Goal: Task Accomplishment & Management: Complete application form

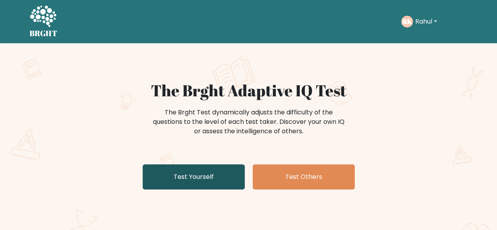
click at [233, 176] on link "Test Yourself" at bounding box center [194, 176] width 102 height 25
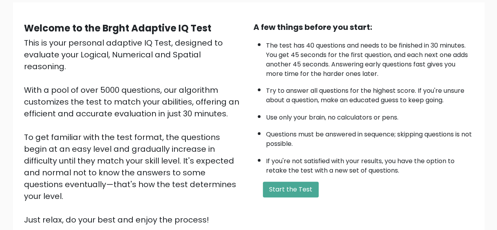
scroll to position [130, 0]
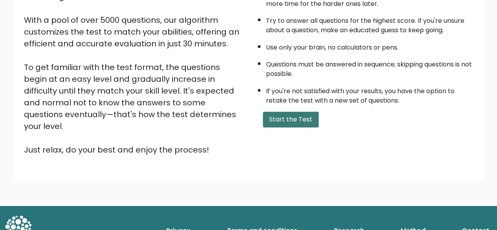
click at [296, 115] on button "Start the Test" at bounding box center [291, 120] width 56 height 16
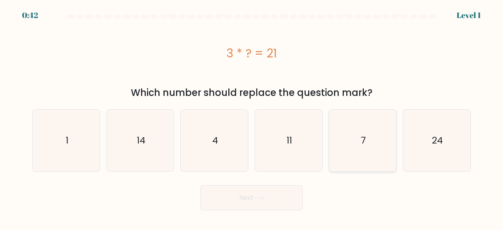
click at [342, 143] on icon "7" at bounding box center [363, 141] width 62 height 62
click at [252, 117] on input "e. 7" at bounding box center [251, 116] width 0 height 2
radio input "true"
click at [245, 196] on button "Next" at bounding box center [251, 197] width 102 height 25
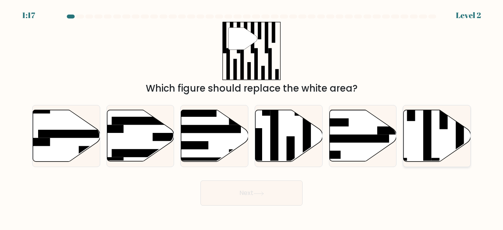
click at [421, 148] on icon at bounding box center [436, 135] width 67 height 51
click at [252, 117] on input "f." at bounding box center [251, 116] width 0 height 2
radio input "true"
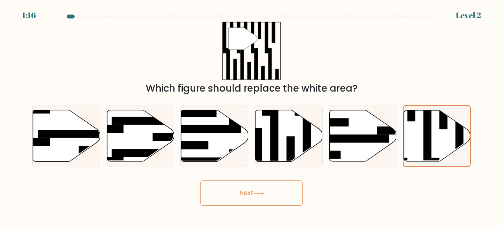
click at [275, 199] on button "Next" at bounding box center [251, 192] width 102 height 25
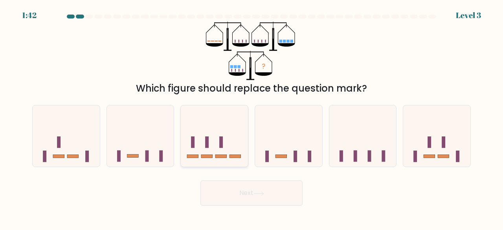
click at [203, 144] on icon at bounding box center [214, 135] width 67 height 55
click at [251, 117] on input "c." at bounding box center [251, 116] width 0 height 2
radio input "true"
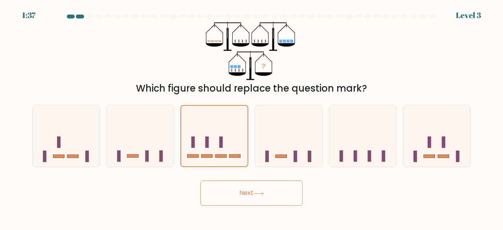
click at [245, 190] on button "Next" at bounding box center [251, 192] width 102 height 25
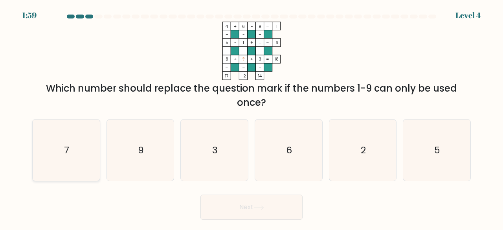
click at [62, 150] on icon "7" at bounding box center [66, 150] width 62 height 62
click at [251, 117] on input "a. 7" at bounding box center [251, 116] width 0 height 2
radio input "true"
click at [251, 207] on button "Next" at bounding box center [251, 206] width 102 height 25
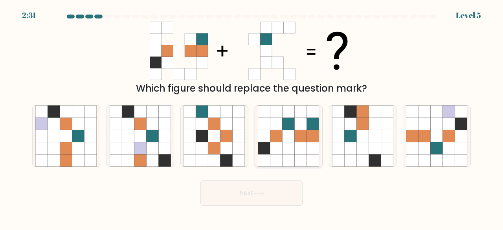
click at [280, 145] on icon at bounding box center [276, 148] width 12 height 12
click at [252, 117] on input "d." at bounding box center [251, 116] width 0 height 2
radio input "true"
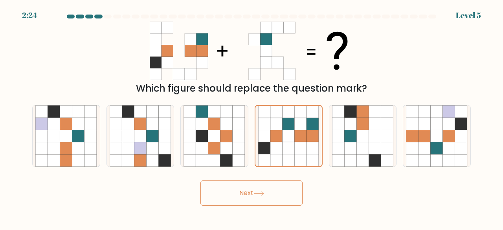
click at [270, 193] on button "Next" at bounding box center [251, 192] width 102 height 25
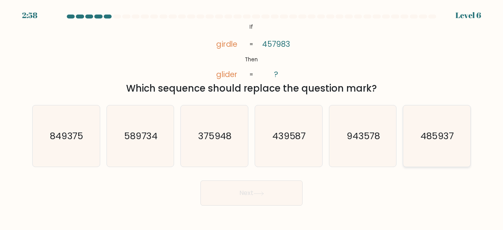
click at [435, 142] on text "485937" at bounding box center [437, 135] width 34 height 13
click at [252, 117] on input "f. 485937" at bounding box center [251, 116] width 0 height 2
radio input "true"
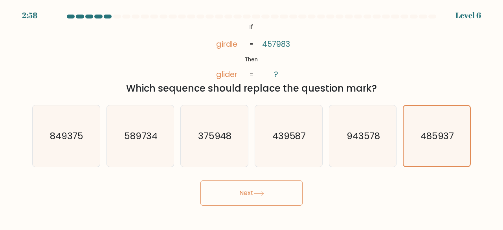
click at [225, 196] on button "Next" at bounding box center [251, 192] width 102 height 25
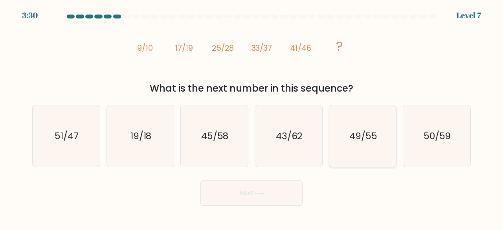
click at [365, 143] on icon "49/55" at bounding box center [363, 136] width 62 height 62
click at [252, 117] on input "e. 49/55" at bounding box center [251, 116] width 0 height 2
radio input "true"
click at [236, 194] on button "Next" at bounding box center [251, 192] width 102 height 25
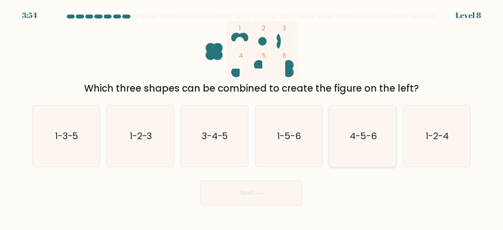
click at [372, 147] on icon "4-5-6" at bounding box center [363, 136] width 62 height 62
click at [252, 117] on input "e. 4-5-6" at bounding box center [251, 116] width 0 height 2
radio input "true"
click at [258, 198] on button "Next" at bounding box center [251, 192] width 102 height 25
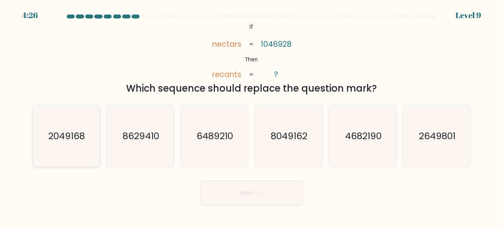
click at [61, 139] on text "2049168" at bounding box center [66, 135] width 37 height 13
click at [251, 117] on input "a. 2049168" at bounding box center [251, 116] width 0 height 2
radio input "true"
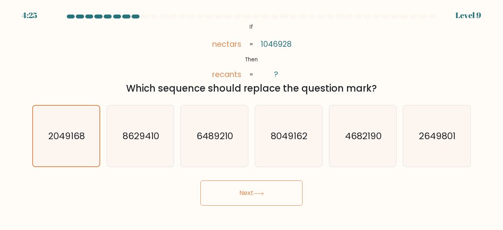
click at [239, 194] on button "Next" at bounding box center [251, 192] width 102 height 25
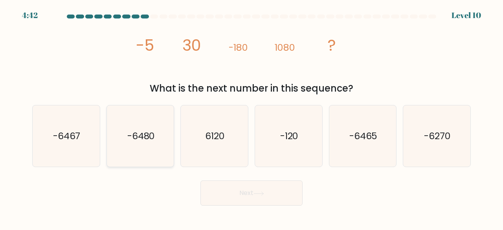
click at [157, 132] on icon "-6480" at bounding box center [141, 136] width 62 height 62
click at [251, 117] on input "b. -6480" at bounding box center [251, 116] width 0 height 2
radio input "true"
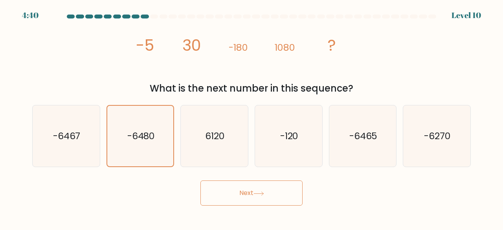
click at [250, 197] on button "Next" at bounding box center [251, 192] width 102 height 25
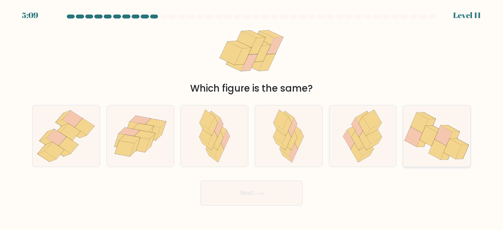
click at [426, 129] on icon at bounding box center [428, 136] width 18 height 20
click at [252, 117] on input "f." at bounding box center [251, 116] width 0 height 2
radio input "true"
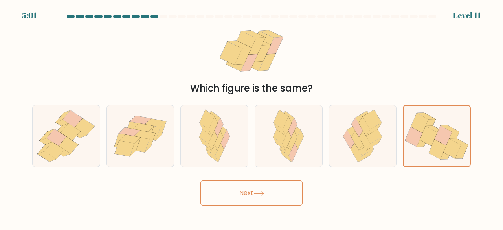
click at [261, 190] on button "Next" at bounding box center [251, 192] width 102 height 25
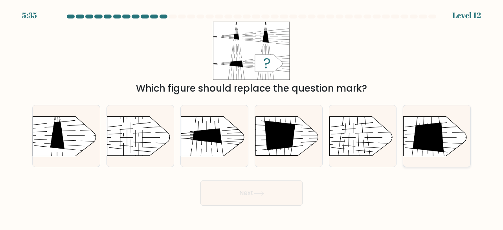
click at [419, 134] on icon at bounding box center [428, 136] width 31 height 29
click at [252, 117] on input "f." at bounding box center [251, 116] width 0 height 2
radio input "true"
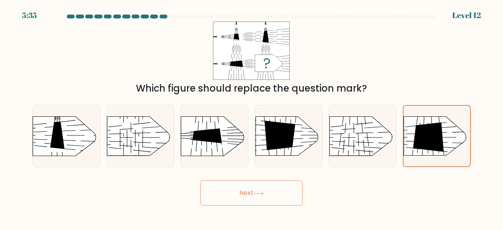
click at [266, 190] on button "Next" at bounding box center [251, 192] width 102 height 25
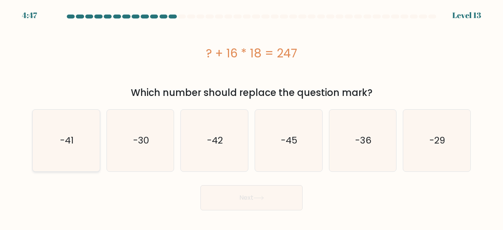
click at [90, 143] on icon "-41" at bounding box center [66, 141] width 62 height 62
click at [251, 117] on input "a. -41" at bounding box center [251, 116] width 0 height 2
radio input "true"
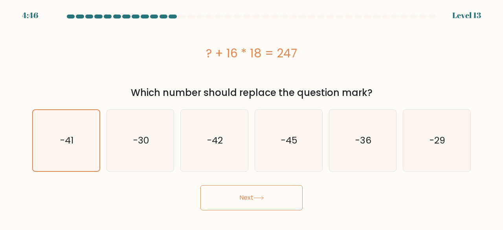
click at [236, 198] on button "Next" at bounding box center [251, 197] width 102 height 25
click at [244, 199] on button "Next" at bounding box center [251, 197] width 102 height 25
click at [242, 197] on button "Next" at bounding box center [251, 197] width 102 height 25
click at [143, 151] on icon "-30" at bounding box center [141, 141] width 62 height 62
click at [251, 117] on input "b. -30" at bounding box center [251, 116] width 0 height 2
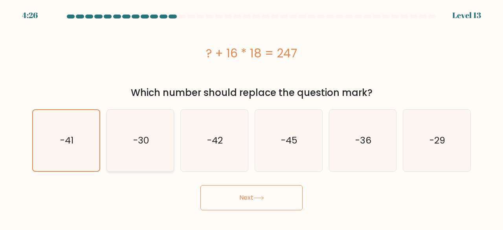
radio input "true"
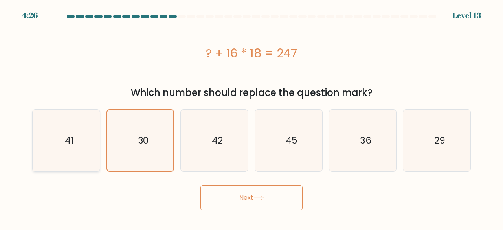
click at [86, 148] on icon "-41" at bounding box center [66, 141] width 62 height 62
click at [251, 117] on input "a. -41" at bounding box center [251, 116] width 0 height 2
radio input "true"
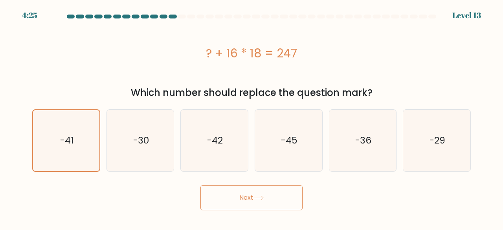
click at [234, 204] on button "Next" at bounding box center [251, 197] width 102 height 25
click at [138, 143] on text "-30" at bounding box center [141, 140] width 16 height 13
click at [251, 117] on input "b. -30" at bounding box center [251, 116] width 0 height 2
radio input "true"
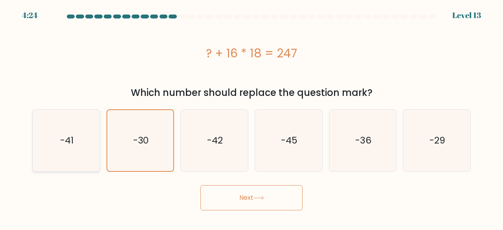
click at [78, 133] on icon "-41" at bounding box center [66, 141] width 62 height 62
click at [251, 117] on input "a. -41" at bounding box center [251, 116] width 0 height 2
radio input "true"
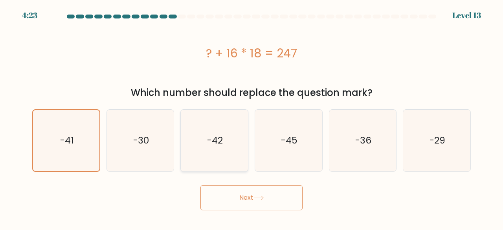
click at [230, 143] on icon "-42" at bounding box center [214, 141] width 62 height 62
click at [251, 117] on input "c. -42" at bounding box center [251, 116] width 0 height 2
radio input "true"
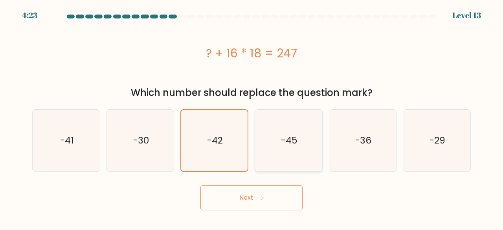
drag, startPoint x: 282, startPoint y: 141, endPoint x: 140, endPoint y: 141, distance: 141.8
click at [281, 141] on text "-45" at bounding box center [289, 140] width 16 height 13
click at [252, 117] on input "d. -45" at bounding box center [251, 116] width 0 height 2
radio input "true"
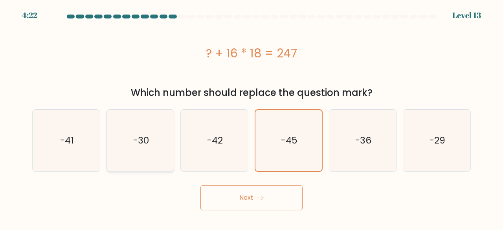
click at [111, 142] on icon "-30" at bounding box center [141, 141] width 62 height 62
click at [251, 117] on input "b. -30" at bounding box center [251, 116] width 0 height 2
radio input "true"
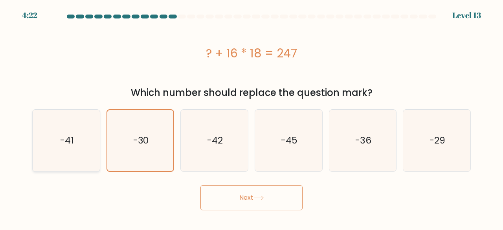
click at [83, 142] on icon "-41" at bounding box center [66, 141] width 62 height 62
click at [251, 117] on input "a. -41" at bounding box center [251, 116] width 0 height 2
radio input "true"
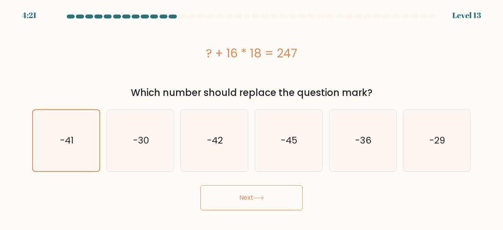
click at [255, 200] on icon at bounding box center [258, 198] width 11 height 4
click at [242, 197] on button "Next" at bounding box center [251, 197] width 102 height 25
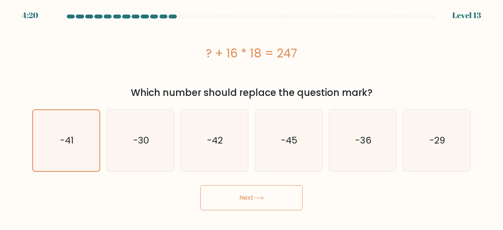
click at [242, 197] on button "Next" at bounding box center [251, 197] width 102 height 25
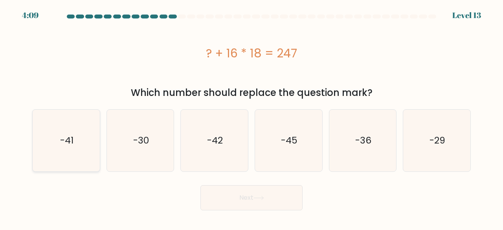
click at [65, 148] on icon "-41" at bounding box center [66, 141] width 62 height 62
click at [251, 117] on input "a. -41" at bounding box center [251, 116] width 0 height 2
radio input "true"
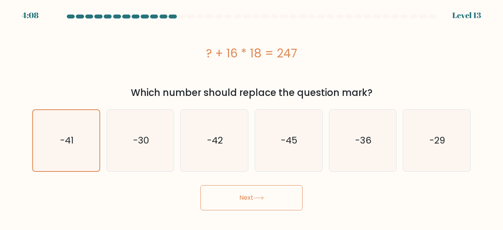
click at [237, 201] on button "Next" at bounding box center [251, 197] width 102 height 25
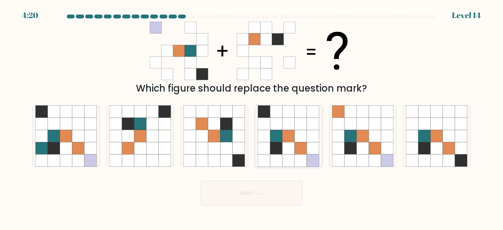
click at [290, 146] on icon at bounding box center [288, 148] width 12 height 12
click at [252, 117] on input "d." at bounding box center [251, 116] width 0 height 2
radio input "true"
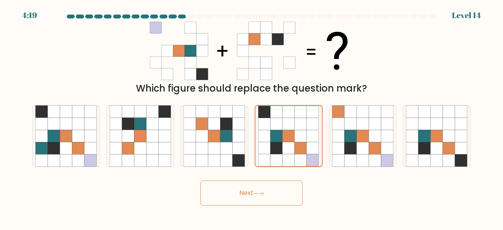
click at [245, 187] on button "Next" at bounding box center [251, 192] width 102 height 25
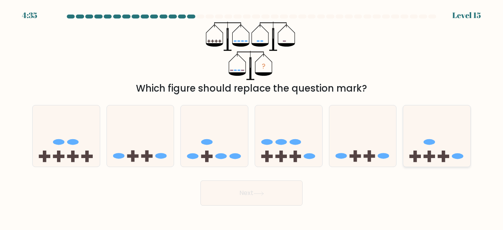
click at [435, 151] on icon at bounding box center [436, 135] width 67 height 55
click at [252, 117] on input "f." at bounding box center [251, 116] width 0 height 2
radio input "true"
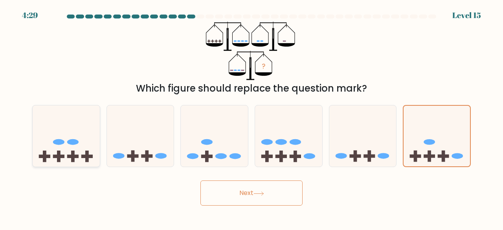
click at [66, 141] on icon at bounding box center [66, 135] width 67 height 55
click at [251, 117] on input "a." at bounding box center [251, 116] width 0 height 2
radio input "true"
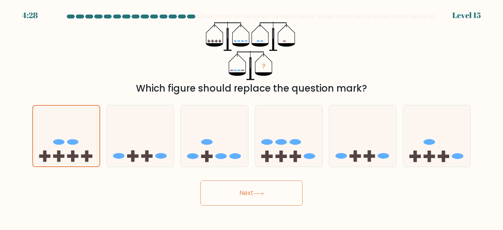
click at [246, 192] on button "Next" at bounding box center [251, 192] width 102 height 25
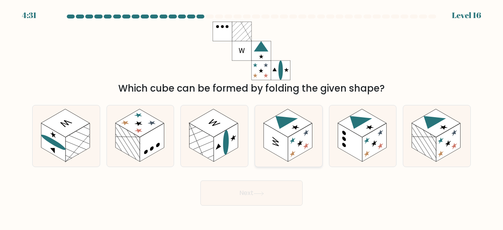
click at [278, 144] on rect at bounding box center [276, 142] width 24 height 38
click at [252, 117] on input "d." at bounding box center [251, 116] width 0 height 2
radio input "true"
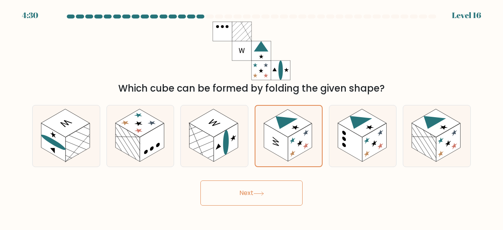
click at [250, 193] on button "Next" at bounding box center [251, 192] width 102 height 25
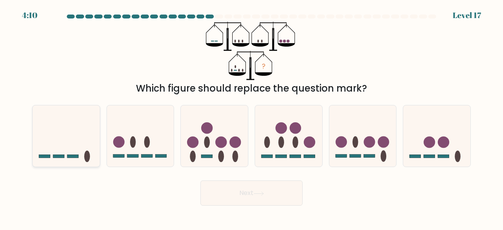
click at [64, 153] on icon at bounding box center [66, 135] width 67 height 55
click at [251, 117] on input "a." at bounding box center [251, 116] width 0 height 2
radio input "true"
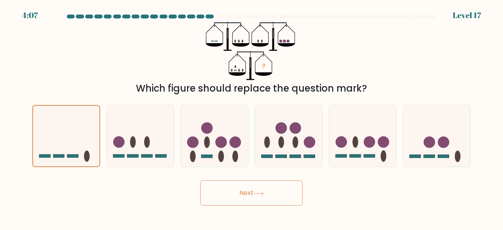
click at [253, 189] on button "Next" at bounding box center [251, 192] width 102 height 25
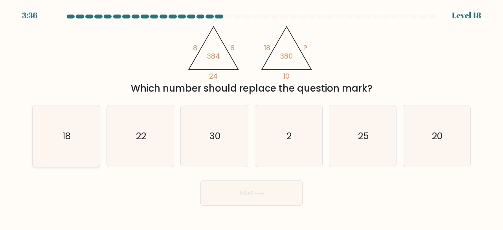
click at [78, 142] on icon "18" at bounding box center [66, 136] width 62 height 62
click at [251, 117] on input "a. 18" at bounding box center [251, 116] width 0 height 2
radio input "true"
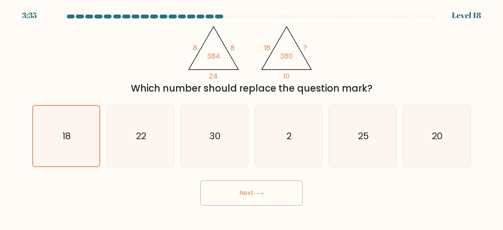
click at [239, 194] on button "Next" at bounding box center [251, 192] width 102 height 25
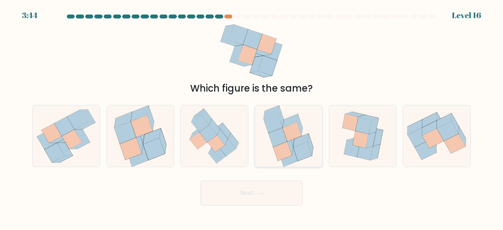
click at [293, 146] on icon at bounding box center [300, 141] width 15 height 14
click at [252, 117] on input "d." at bounding box center [251, 116] width 0 height 2
radio input "true"
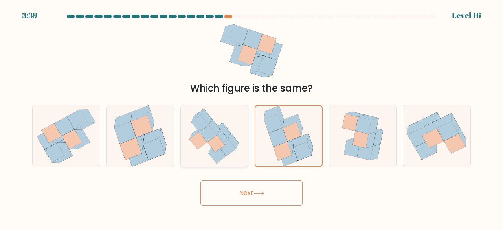
click at [199, 158] on icon at bounding box center [214, 136] width 60 height 62
click at [251, 117] on input "c." at bounding box center [251, 116] width 0 height 2
radio input "true"
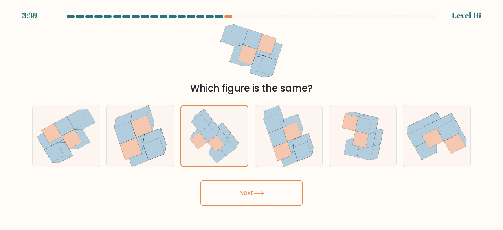
click at [236, 193] on button "Next" at bounding box center [251, 192] width 102 height 25
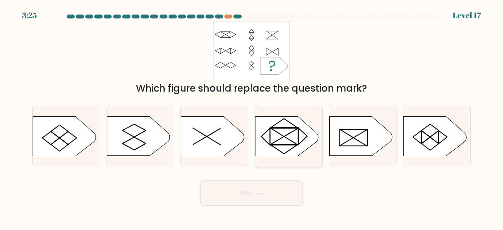
click at [282, 137] on icon at bounding box center [286, 135] width 63 height 39
click at [252, 117] on input "d." at bounding box center [251, 116] width 0 height 2
radio input "true"
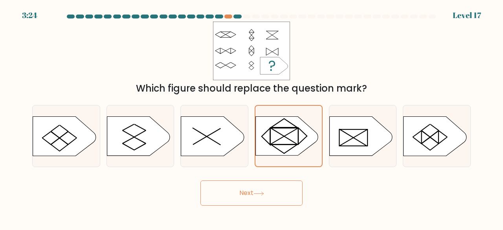
click at [241, 195] on button "Next" at bounding box center [251, 192] width 102 height 25
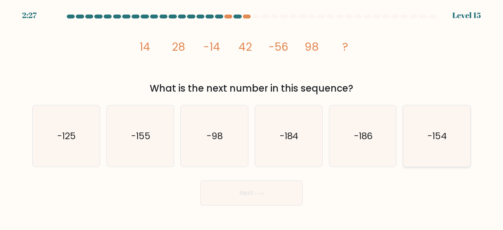
click at [430, 137] on text "-154" at bounding box center [437, 135] width 19 height 13
click at [252, 117] on input "f. -154" at bounding box center [251, 116] width 0 height 2
radio input "true"
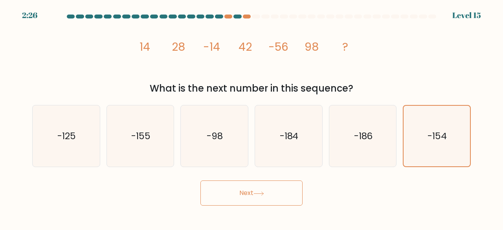
click at [247, 193] on button "Next" at bounding box center [251, 192] width 102 height 25
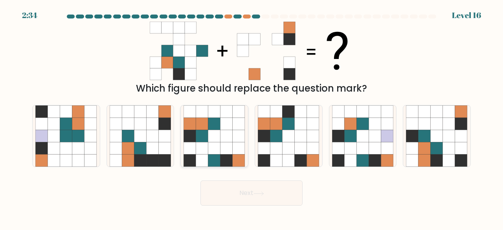
click at [235, 140] on icon at bounding box center [238, 136] width 12 height 12
click at [251, 117] on input "c." at bounding box center [251, 116] width 0 height 2
radio input "true"
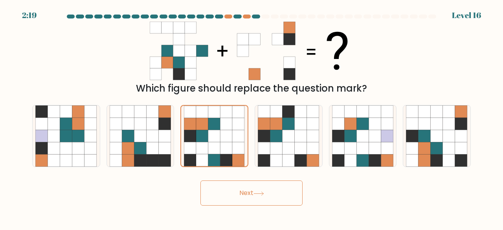
click at [238, 196] on button "Next" at bounding box center [251, 192] width 102 height 25
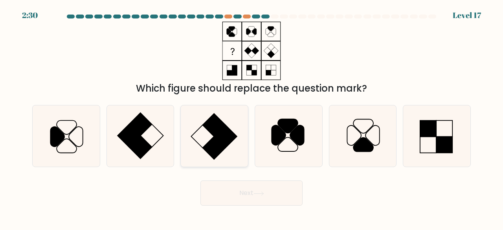
click at [210, 141] on rect at bounding box center [214, 147] width 23 height 23
click at [251, 117] on input "c." at bounding box center [251, 116] width 0 height 2
radio input "true"
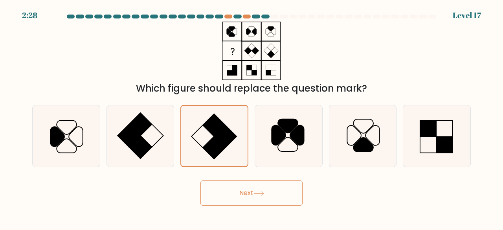
click at [242, 194] on button "Next" at bounding box center [251, 192] width 102 height 25
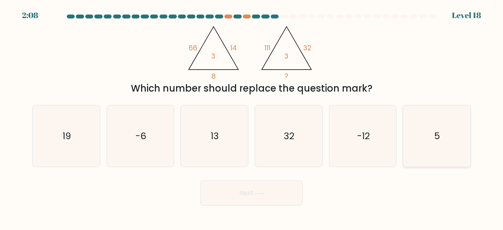
click at [430, 154] on icon "5" at bounding box center [437, 136] width 62 height 62
click at [252, 117] on input "f. 5" at bounding box center [251, 116] width 0 height 2
radio input "true"
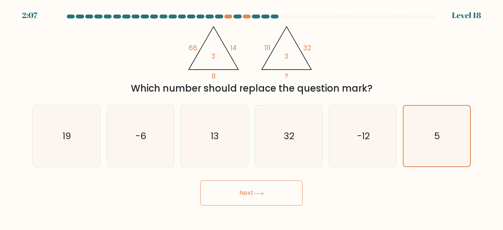
click at [233, 197] on button "Next" at bounding box center [251, 192] width 102 height 25
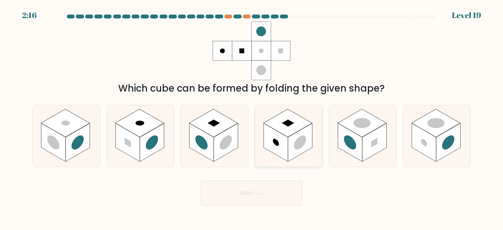
click at [284, 145] on rect at bounding box center [276, 142] width 24 height 38
click at [252, 117] on input "d." at bounding box center [251, 116] width 0 height 2
radio input "true"
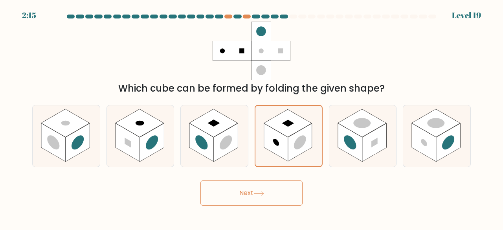
click at [260, 191] on icon at bounding box center [258, 193] width 11 height 4
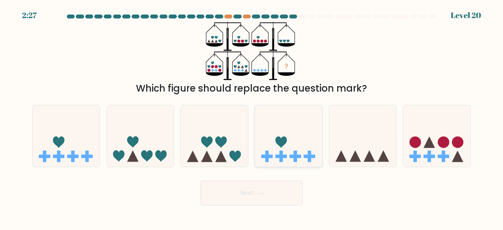
click at [274, 150] on icon at bounding box center [288, 135] width 67 height 55
click at [252, 117] on input "d." at bounding box center [251, 116] width 0 height 2
radio input "true"
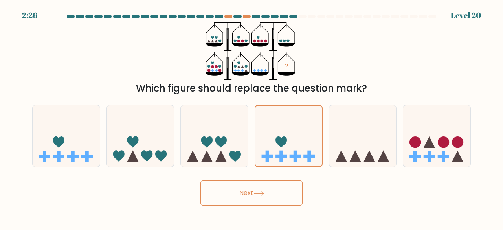
click at [256, 194] on icon at bounding box center [258, 193] width 11 height 4
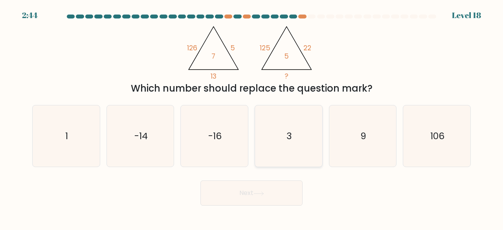
click at [291, 144] on icon "3" at bounding box center [289, 136] width 62 height 62
click at [252, 117] on input "d. 3" at bounding box center [251, 116] width 0 height 2
radio input "true"
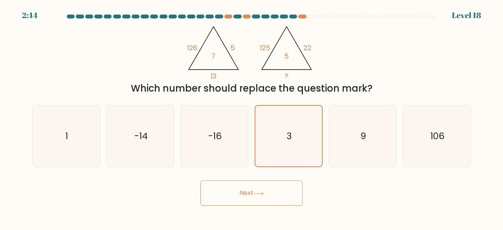
click at [269, 195] on button "Next" at bounding box center [251, 192] width 102 height 25
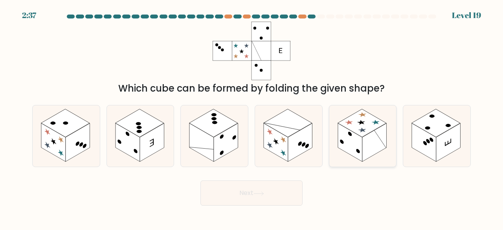
click at [369, 145] on rect at bounding box center [374, 142] width 24 height 38
click at [252, 117] on input "e." at bounding box center [251, 116] width 0 height 2
radio input "true"
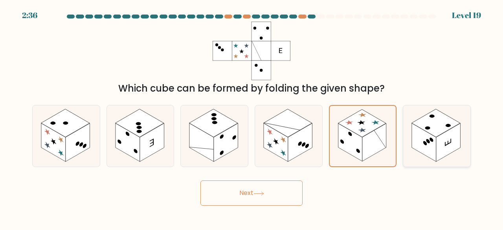
click at [453, 135] on rect at bounding box center [448, 142] width 24 height 38
click at [252, 117] on input "f." at bounding box center [251, 116] width 0 height 2
radio input "true"
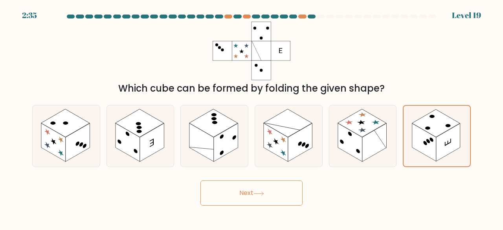
click at [257, 198] on button "Next" at bounding box center [251, 192] width 102 height 25
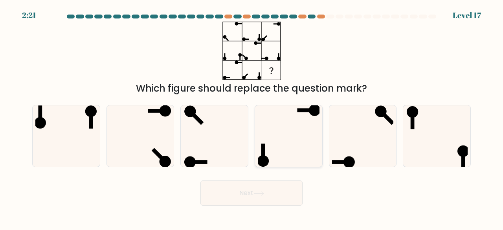
click at [290, 130] on icon at bounding box center [289, 136] width 62 height 62
click at [252, 117] on input "d." at bounding box center [251, 116] width 0 height 2
radio input "true"
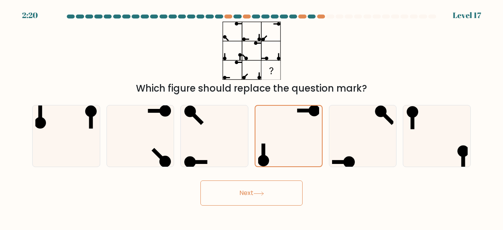
click at [256, 192] on icon at bounding box center [258, 193] width 11 height 4
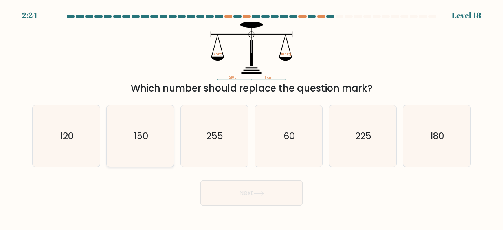
click at [143, 135] on text "150" at bounding box center [141, 135] width 14 height 13
click at [251, 117] on input "b. 150" at bounding box center [251, 116] width 0 height 2
radio input "true"
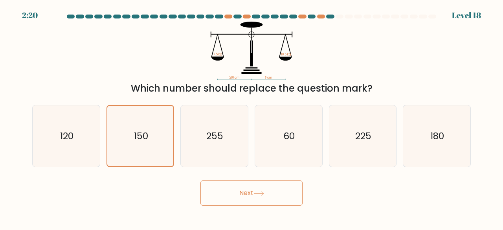
click at [228, 189] on button "Next" at bounding box center [251, 192] width 102 height 25
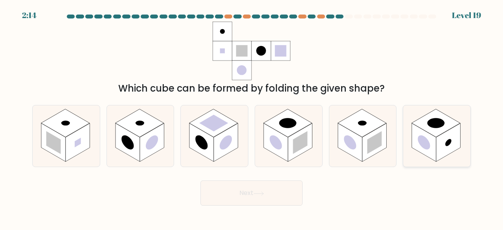
click at [430, 137] on rect at bounding box center [424, 142] width 24 height 38
click at [252, 117] on input "f." at bounding box center [251, 116] width 0 height 2
radio input "true"
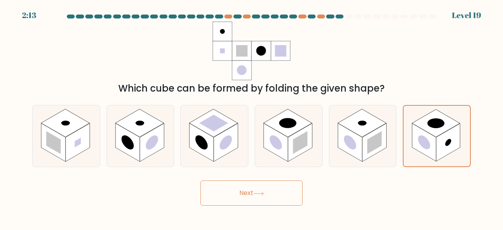
click at [257, 196] on button "Next" at bounding box center [251, 192] width 102 height 25
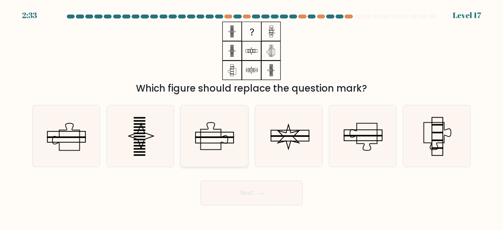
click at [220, 140] on icon at bounding box center [214, 136] width 62 height 62
click at [251, 117] on input "c." at bounding box center [251, 116] width 0 height 2
radio input "true"
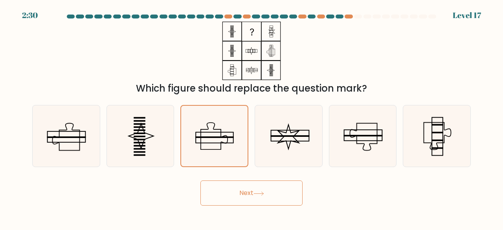
click at [242, 192] on button "Next" at bounding box center [251, 192] width 102 height 25
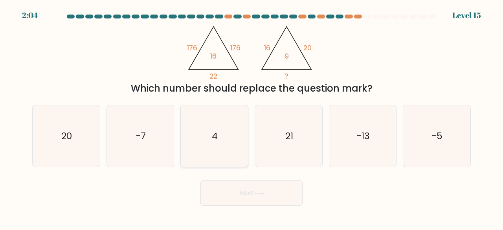
click at [210, 141] on icon "4" at bounding box center [214, 136] width 62 height 62
click at [251, 117] on input "c. 4" at bounding box center [251, 116] width 0 height 2
radio input "true"
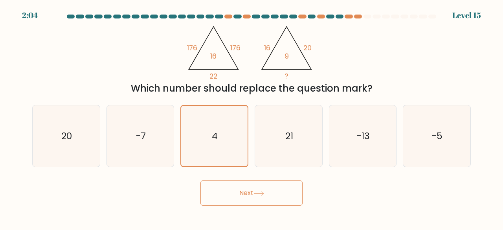
click at [248, 194] on button "Next" at bounding box center [251, 192] width 102 height 25
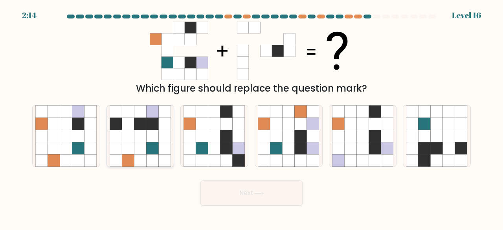
click at [143, 130] on icon at bounding box center [140, 136] width 12 height 12
click at [251, 117] on input "b." at bounding box center [251, 116] width 0 height 2
radio input "true"
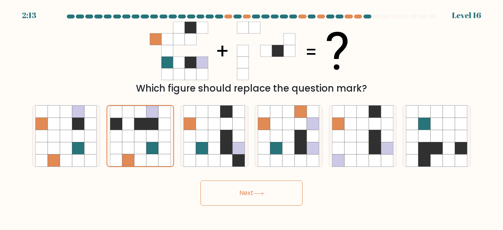
click at [245, 192] on button "Next" at bounding box center [251, 192] width 102 height 25
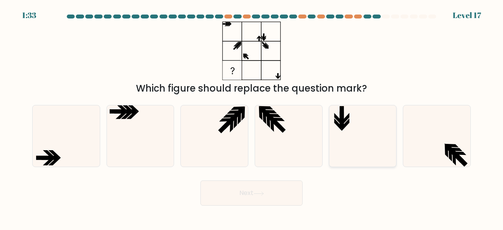
click at [339, 130] on icon at bounding box center [363, 136] width 62 height 62
click at [252, 117] on input "e." at bounding box center [251, 116] width 0 height 2
radio input "true"
click at [60, 150] on icon at bounding box center [66, 136] width 62 height 62
click at [251, 117] on input "a." at bounding box center [251, 116] width 0 height 2
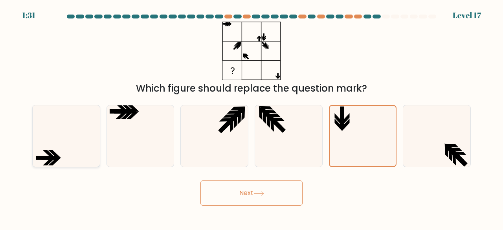
radio input "true"
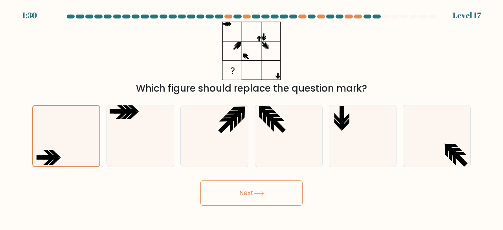
click at [246, 196] on button "Next" at bounding box center [251, 192] width 102 height 25
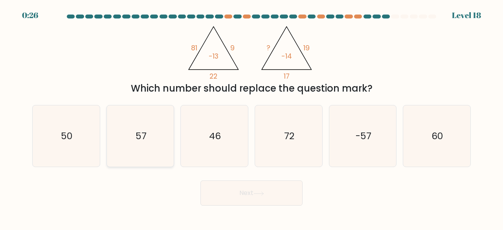
click at [110, 143] on icon "57" at bounding box center [141, 136] width 62 height 62
click at [251, 117] on input "b. 57" at bounding box center [251, 116] width 0 height 2
radio input "true"
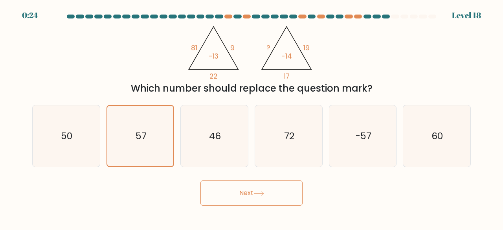
click at [253, 194] on button "Next" at bounding box center [251, 192] width 102 height 25
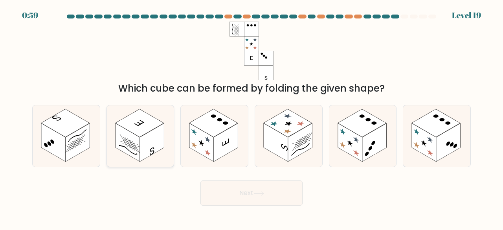
click at [148, 132] on icon at bounding box center [140, 136] width 67 height 62
click at [251, 117] on input "b." at bounding box center [251, 116] width 0 height 2
radio input "true"
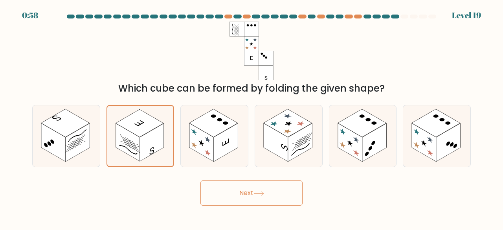
click at [252, 198] on button "Next" at bounding box center [251, 192] width 102 height 25
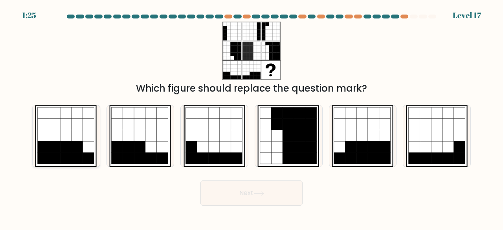
click at [73, 146] on icon at bounding box center [77, 146] width 11 height 11
click at [251, 117] on input "a." at bounding box center [251, 116] width 0 height 2
radio input "true"
click at [251, 187] on button "Next" at bounding box center [251, 192] width 102 height 25
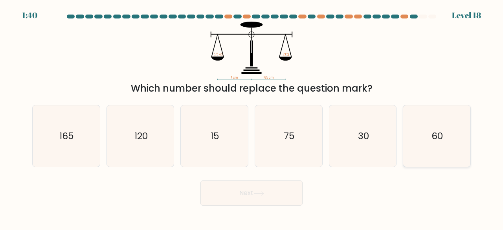
click at [423, 125] on icon "60" at bounding box center [437, 136] width 62 height 62
click at [252, 117] on input "f. 60" at bounding box center [251, 116] width 0 height 2
radio input "true"
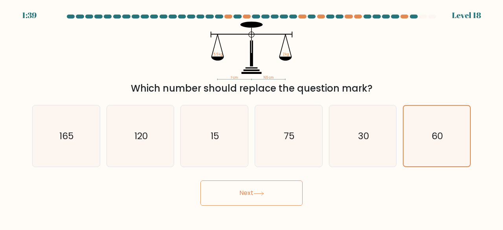
click at [248, 192] on button "Next" at bounding box center [251, 192] width 102 height 25
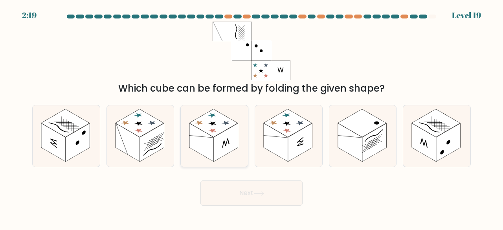
click at [215, 133] on rect at bounding box center [213, 123] width 49 height 28
click at [251, 117] on input "c." at bounding box center [251, 116] width 0 height 2
radio input "true"
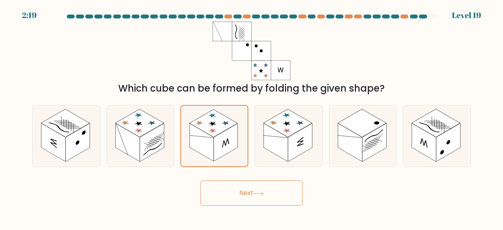
click at [256, 194] on icon at bounding box center [258, 193] width 11 height 4
